Goal: Task Accomplishment & Management: Manage account settings

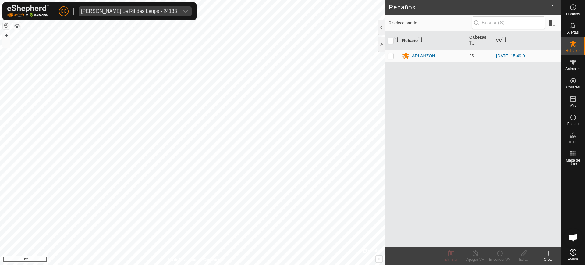
scroll to position [486, 0]
click at [94, 15] on span "[PERSON_NAME] Le Rit des Leups - 24133" at bounding box center [129, 11] width 101 height 10
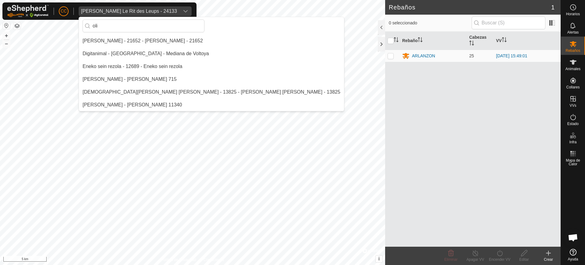
scroll to position [0, 0]
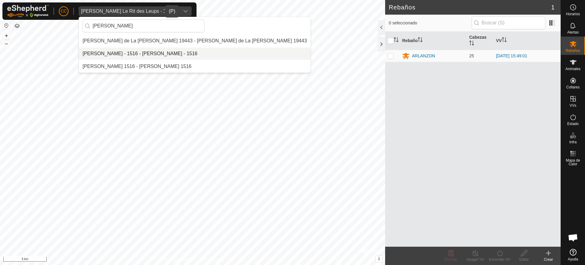
type input "[PERSON_NAME]"
click at [148, 52] on li "[PERSON_NAME] - 1516 - [PERSON_NAME] - 1516" at bounding box center [195, 54] width 232 height 12
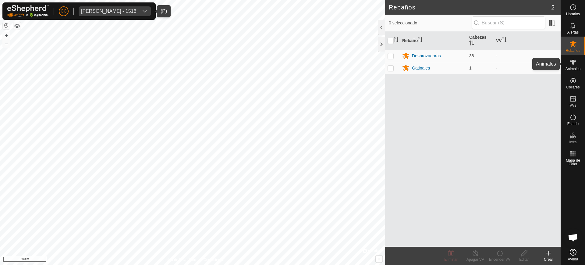
click at [567, 67] on span "Animales" at bounding box center [573, 69] width 15 height 4
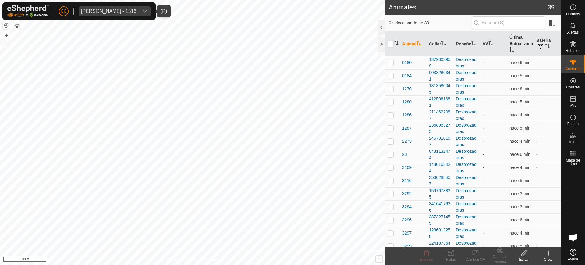
click at [514, 48] on th "Última Actualización" at bounding box center [520, 44] width 27 height 25
drag, startPoint x: 504, startPoint y: 38, endPoint x: 505, endPoint y: 44, distance: 6.8
click at [507, 44] on th "Última Actualización" at bounding box center [520, 44] width 27 height 25
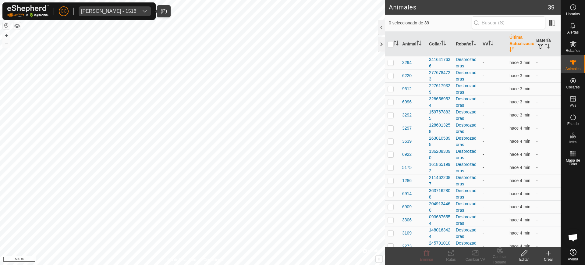
click at [507, 45] on th "Última Actualización" at bounding box center [520, 44] width 27 height 25
click at [572, 119] on icon at bounding box center [573, 116] width 7 height 7
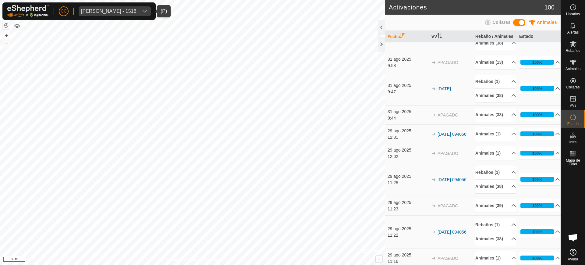
scroll to position [229, 0]
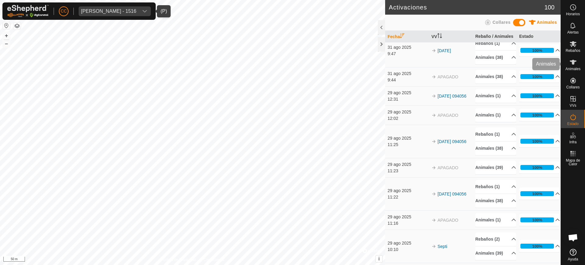
click at [581, 58] on div "Animales" at bounding box center [573, 64] width 24 height 18
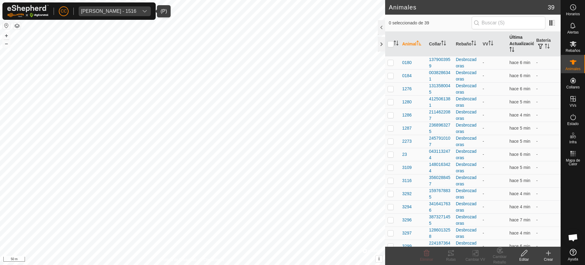
click at [507, 41] on th "Última Actualización" at bounding box center [520, 44] width 27 height 25
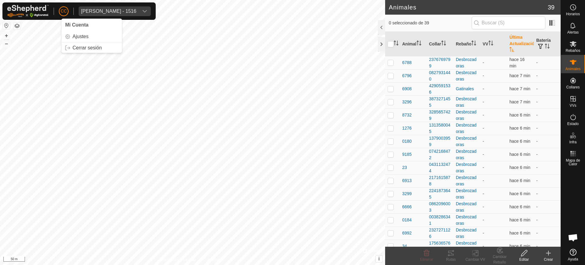
click at [68, 14] on div "CC" at bounding box center [64, 11] width 10 height 10
click at [104, 48] on link "Cerrar sesión" at bounding box center [92, 48] width 60 height 10
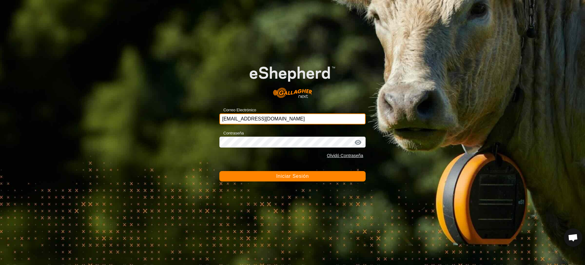
drag, startPoint x: 318, startPoint y: 114, endPoint x: 203, endPoint y: 113, distance: 114.9
click at [200, 119] on div "Correo Electrónico [EMAIL_ADDRESS][DOMAIN_NAME] Contraseña Olvidó Contraseña In…" at bounding box center [292, 132] width 585 height 265
drag, startPoint x: 295, startPoint y: 116, endPoint x: 173, endPoint y: 105, distance: 122.7
click at [173, 105] on div "Correo Electrónico ol Contraseña Olvidó Contraseña Iniciar Sesión" at bounding box center [292, 132] width 585 height 265
paste input "[EMAIL_ADDRESS][DOMAIN_NAME]"
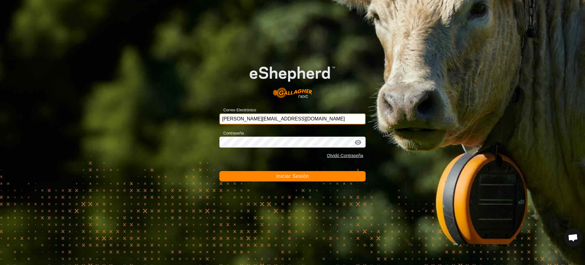
type input "[PERSON_NAME][EMAIL_ADDRESS][DOMAIN_NAME]"
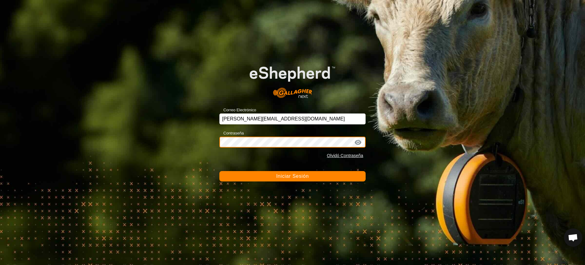
click at [168, 141] on div "Correo Electrónico [PERSON_NAME][EMAIL_ADDRESS][DOMAIN_NAME] Contraseña Olvidó …" at bounding box center [292, 132] width 585 height 265
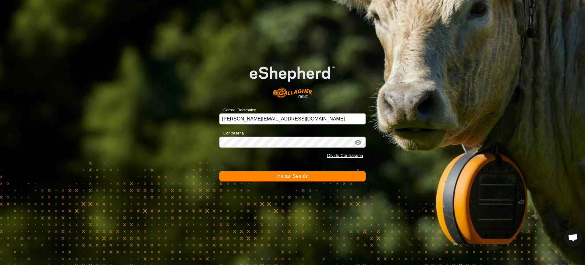
click at [283, 176] on span "Iniciar Sesión" at bounding box center [292, 175] width 33 height 5
